Goal: Task Accomplishment & Management: Complete application form

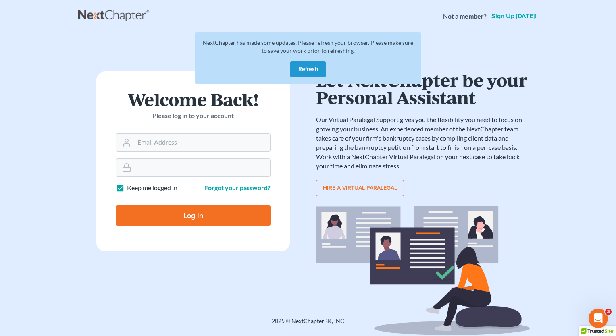
type input "[PERSON_NAME][EMAIL_ADDRESS][DOMAIN_NAME]"
click at [311, 70] on button "Refresh" at bounding box center [307, 69] width 35 height 16
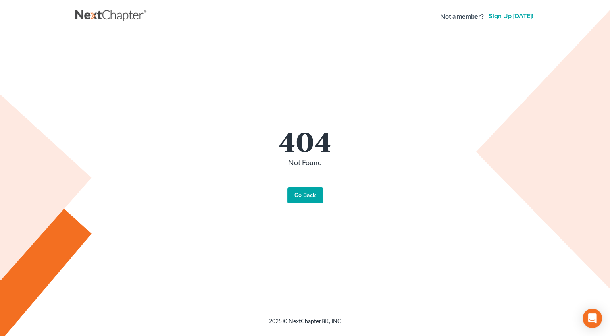
click at [306, 200] on link "Go Back" at bounding box center [305, 196] width 35 height 16
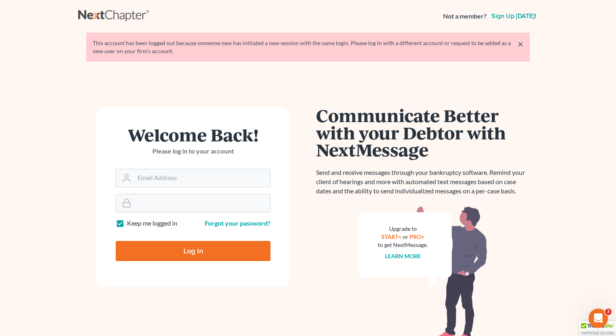
type input "[PERSON_NAME][EMAIL_ADDRESS][DOMAIN_NAME]"
click at [202, 251] on input "Log In" at bounding box center [193, 251] width 155 height 20
type input "Thinking..."
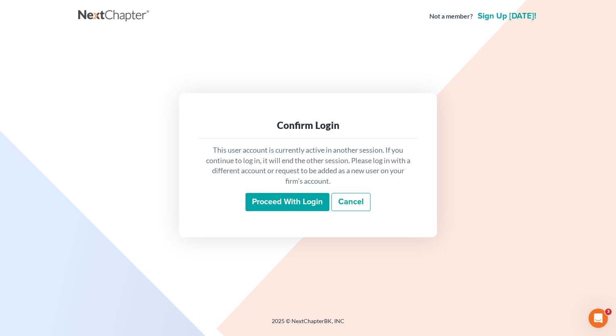
click at [263, 205] on input "Proceed with login" at bounding box center [288, 202] width 84 height 19
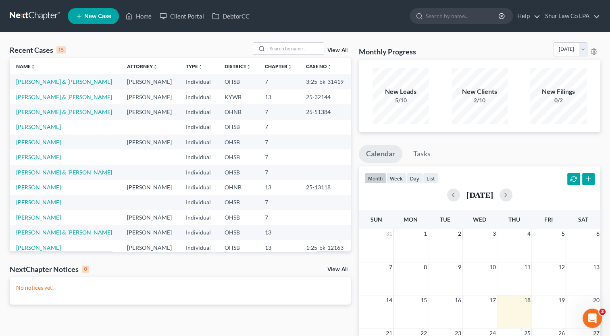
click at [86, 21] on link "New Case" at bounding box center [93, 16] width 51 height 16
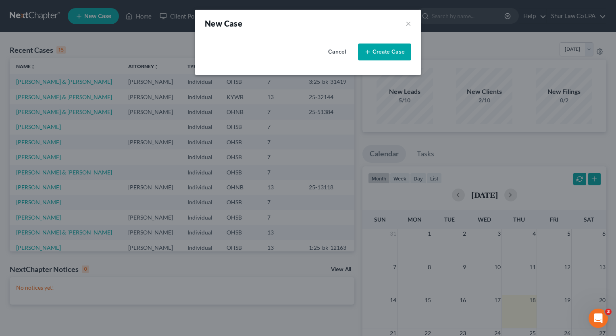
select select "62"
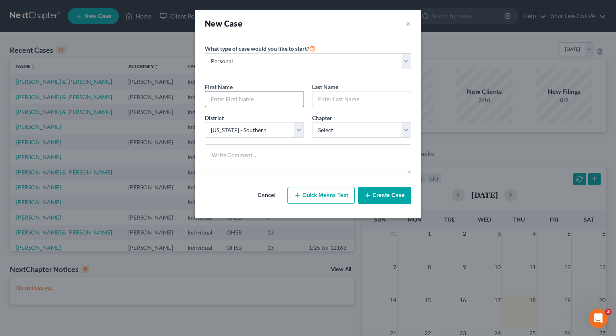
click at [292, 98] on input "text" at bounding box center [254, 99] width 98 height 15
type input "[PERSON_NAME]"
click at [292, 98] on input "Beth" at bounding box center [254, 99] width 98 height 15
click at [353, 100] on input "text" at bounding box center [362, 99] width 98 height 15
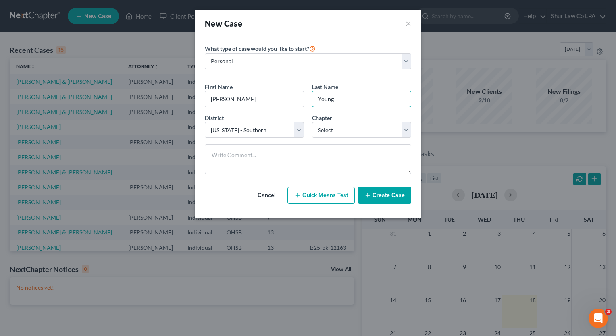
type input "Young"
click at [394, 194] on button "Create Case" at bounding box center [384, 195] width 53 height 17
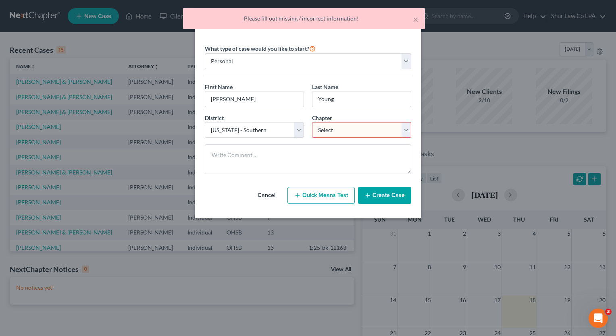
click at [407, 131] on select "Select 7 11 12 13" at bounding box center [361, 130] width 99 height 16
select select "0"
click at [312, 122] on select "Select 7 11 12 13" at bounding box center [361, 130] width 99 height 16
click at [389, 198] on button "Create Case" at bounding box center [384, 195] width 53 height 17
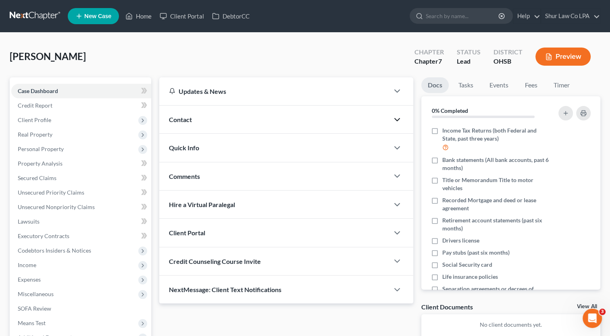
click at [394, 122] on icon "button" at bounding box center [397, 120] width 10 height 10
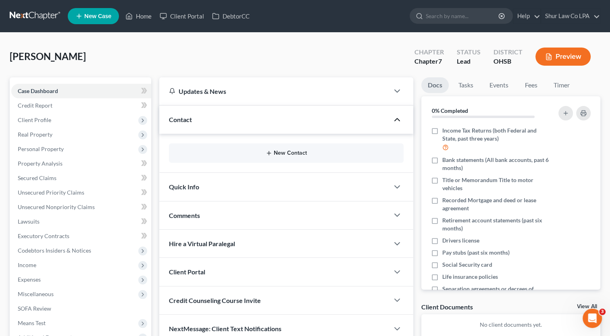
click at [271, 154] on icon "button" at bounding box center [269, 153] width 6 height 6
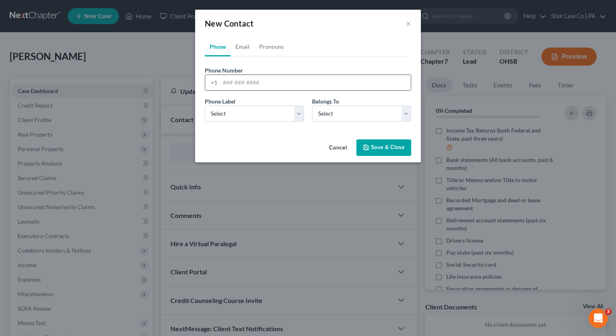
click at [264, 84] on input "tel" at bounding box center [315, 82] width 191 height 15
paste input "ryanpyoung33@gmail.com"
type input "r"
click at [247, 46] on link "Email" at bounding box center [243, 46] width 24 height 19
click at [252, 83] on input "email" at bounding box center [315, 82] width 191 height 15
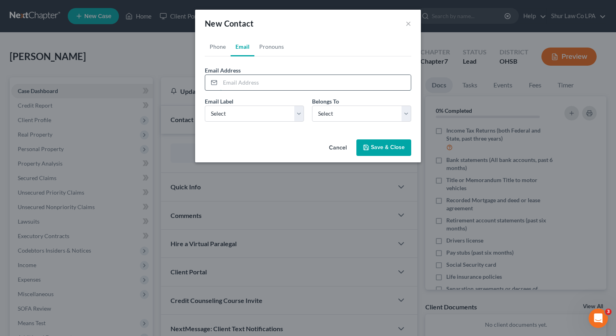
paste input "ryanpyoung33@gmail.com"
type input "ryanpyoung33@gmail.com"
click at [302, 120] on select "Select Home Work Other" at bounding box center [254, 114] width 99 height 16
select select "0"
click at [205, 106] on select "Select Home Work Other" at bounding box center [254, 114] width 99 height 16
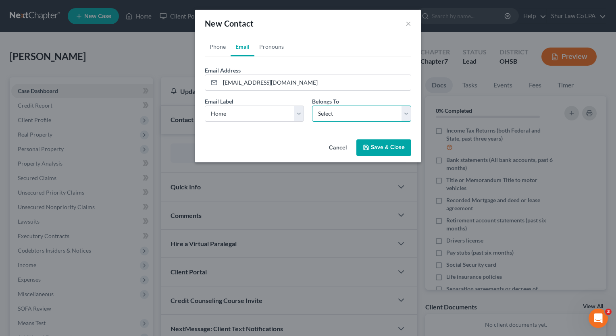
click at [369, 110] on select "Select Client Other" at bounding box center [361, 114] width 99 height 16
select select "0"
click at [312, 106] on select "Select Client Other" at bounding box center [361, 114] width 99 height 16
select select "0"
click at [217, 48] on link "Phone" at bounding box center [218, 46] width 26 height 19
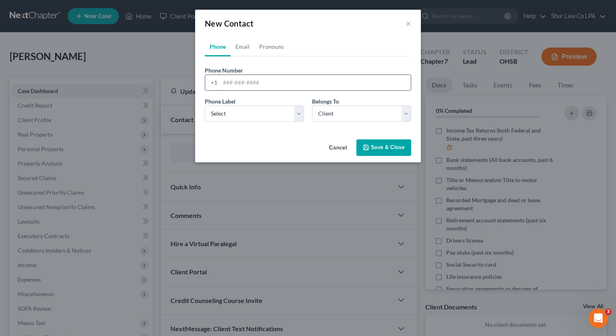
click at [266, 85] on input "tel" at bounding box center [315, 82] width 191 height 15
paste input "+1 (513) 550-2230"
type input "+1 (513) 550-2230"
click at [301, 113] on select "Select Mobile Home Work Other" at bounding box center [254, 114] width 99 height 16
select select "0"
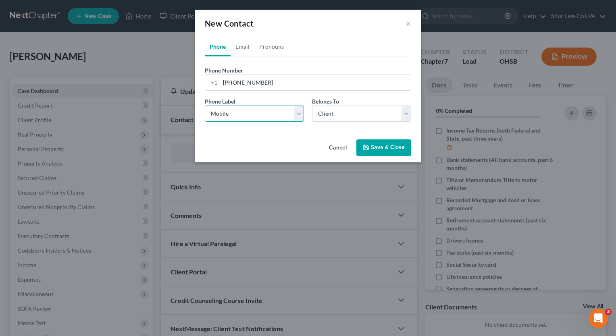
click at [205, 106] on select "Select Mobile Home Work Other" at bounding box center [254, 114] width 99 height 16
click at [402, 145] on button "Save & Close" at bounding box center [384, 148] width 55 height 17
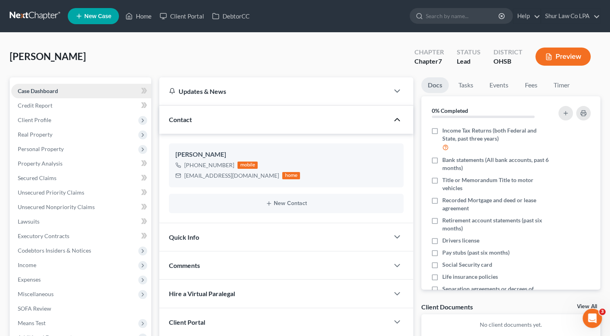
click at [48, 93] on span "Case Dashboard" at bounding box center [38, 91] width 40 height 7
click at [48, 120] on span "Client Profile" at bounding box center [34, 120] width 33 height 7
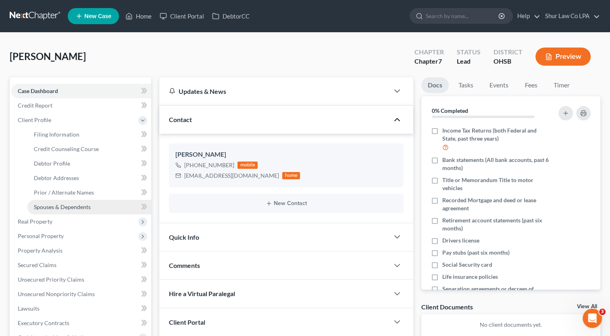
click at [66, 205] on span "Spouses & Dependents" at bounding box center [62, 207] width 57 height 7
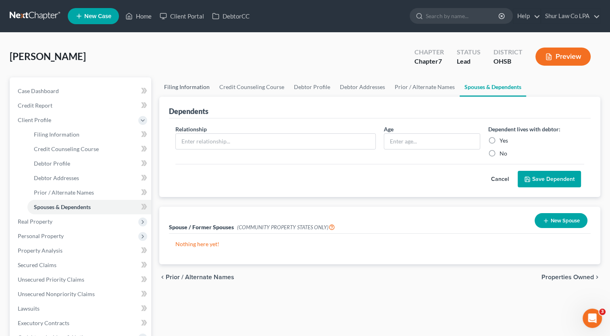
click at [192, 85] on link "Filing Information" at bounding box center [186, 86] width 55 height 19
select select "1"
select select "0"
select select "62"
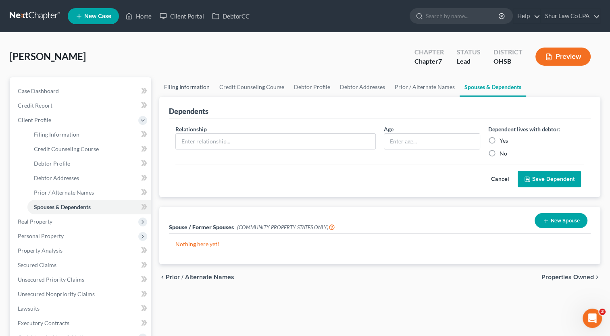
select select "36"
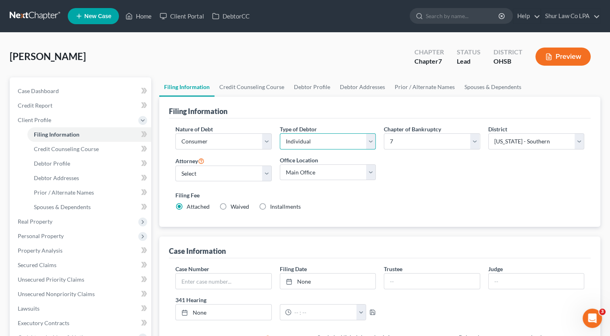
click at [370, 145] on select "Select Individual Joint" at bounding box center [328, 142] width 96 height 16
select select "1"
click at [280, 134] on select "Select Individual Joint" at bounding box center [328, 142] width 96 height 16
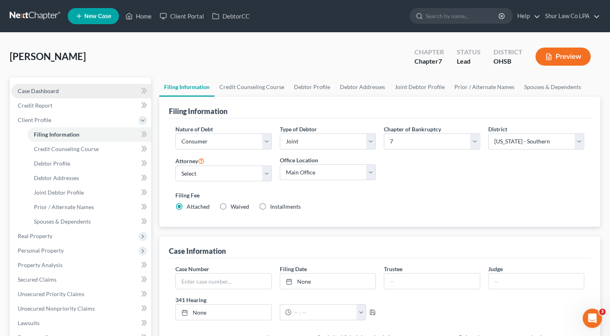
click at [56, 90] on span "Case Dashboard" at bounding box center [38, 91] width 41 height 7
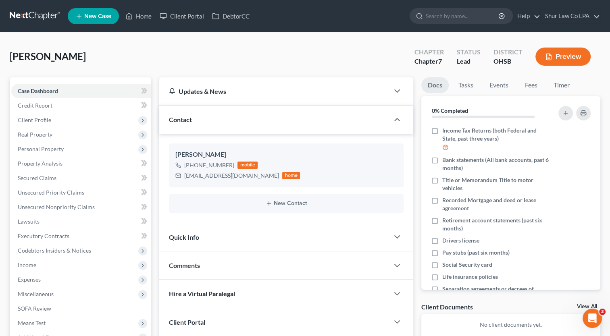
scroll to position [92, 0]
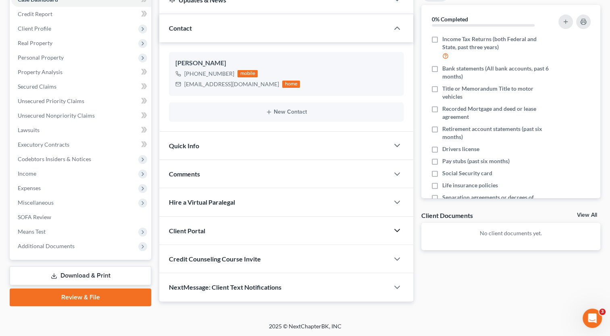
click at [400, 232] on icon "button" at bounding box center [397, 231] width 10 height 10
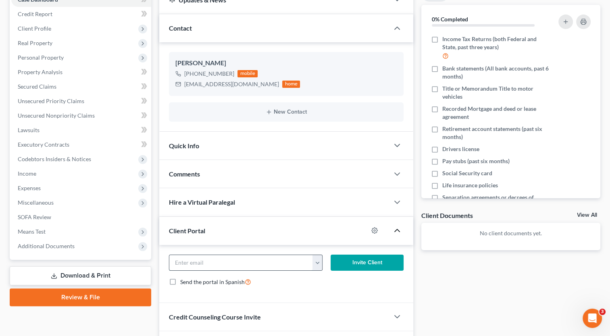
click at [230, 259] on input "email" at bounding box center [241, 262] width 144 height 15
paste input "+1 (513) 550-2230"
type input "+"
paste input "ryanpyoung33@gmail.com"
type input "ryanpyoung33@gmail.com"
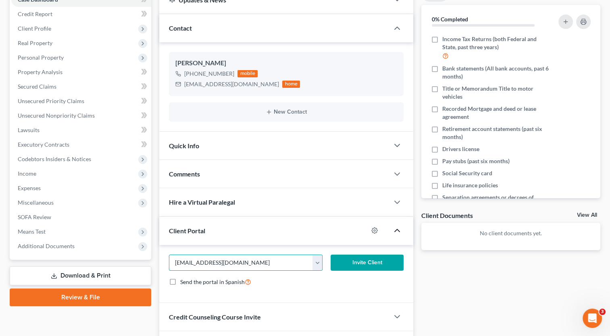
click at [347, 266] on button "Invite Client" at bounding box center [367, 263] width 73 height 16
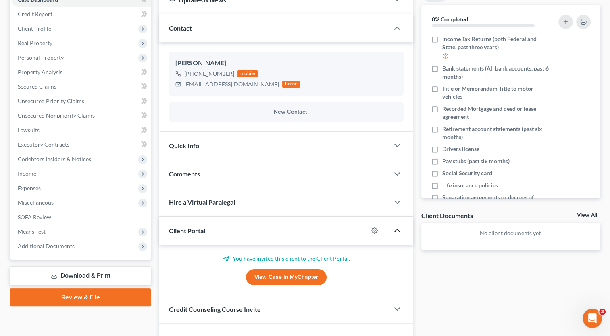
scroll to position [137, 0]
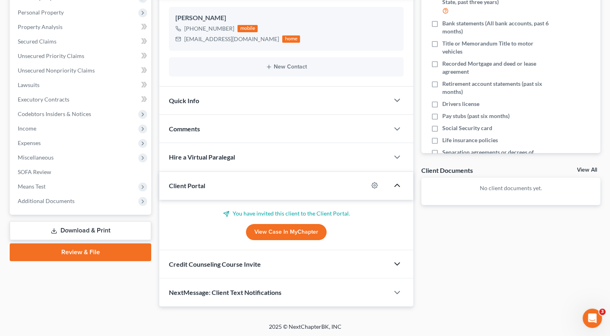
click at [396, 265] on icon "button" at bounding box center [397, 264] width 10 height 10
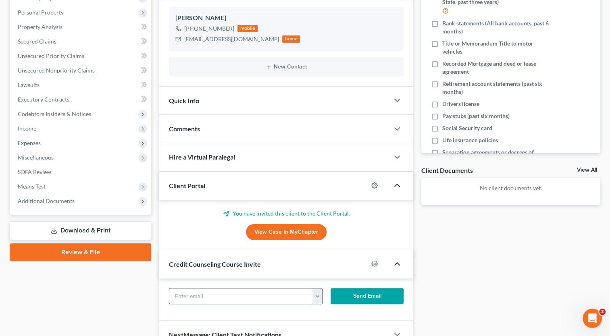
click at [250, 294] on input "text" at bounding box center [241, 296] width 144 height 15
paste input "ryanpyoung33@gmail.com"
type input "ryanpyoung33@gmail.com"
click at [348, 290] on button "Send Email" at bounding box center [367, 296] width 73 height 16
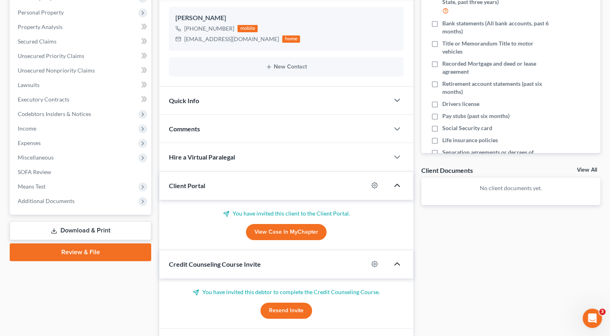
scroll to position [0, 0]
